Goal: Check status

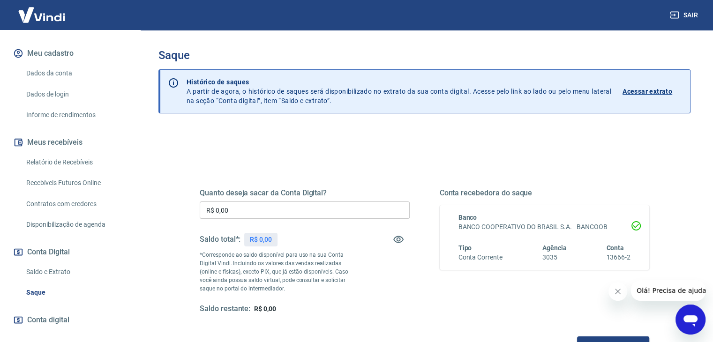
scroll to position [157, 0]
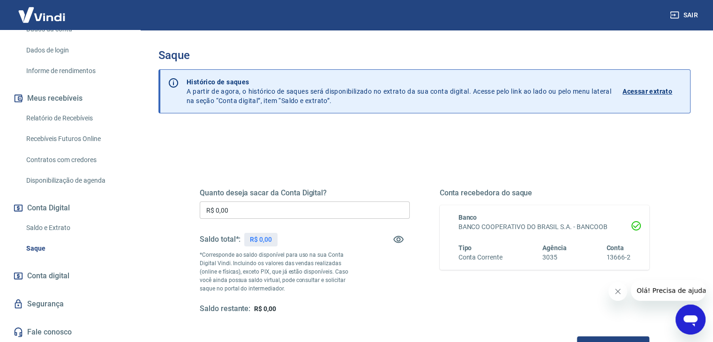
click at [43, 225] on link "Saldo e Extrato" at bounding box center [75, 227] width 106 height 19
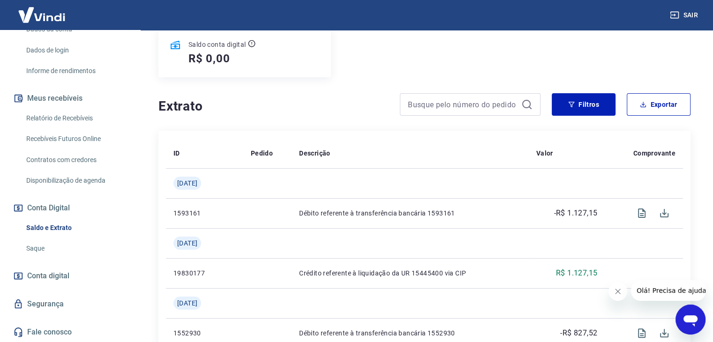
scroll to position [141, 0]
